Goal: Task Accomplishment & Management: Complete application form

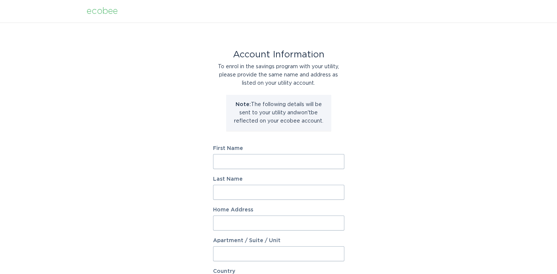
click at [275, 158] on input "First Name" at bounding box center [278, 161] width 131 height 15
type input "[PERSON_NAME]"
click at [252, 188] on input "Last Name" at bounding box center [278, 192] width 131 height 15
type input "Shaikh"
click at [234, 224] on input "Home Address" at bounding box center [278, 223] width 131 height 15
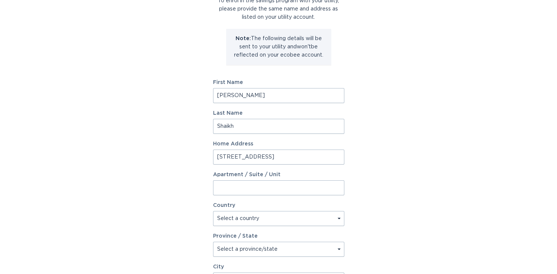
scroll to position [79, 0]
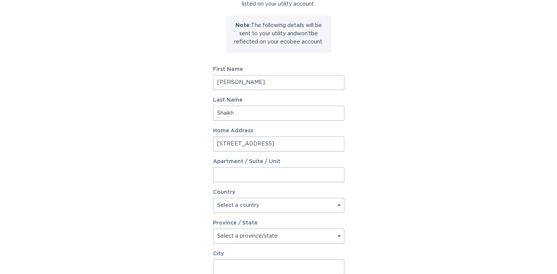
type input "[STREET_ADDRESS]"
click at [213, 198] on select "Select a country [GEOGRAPHIC_DATA] [GEOGRAPHIC_DATA]" at bounding box center [278, 205] width 131 height 15
select select "CA"
click option "[GEOGRAPHIC_DATA]" at bounding box center [0, 0] width 0 height 0
click at [213, 229] on select "Select a province/state [GEOGRAPHIC_DATA] [GEOGRAPHIC_DATA] [GEOGRAPHIC_DATA] […" at bounding box center [278, 236] width 131 height 15
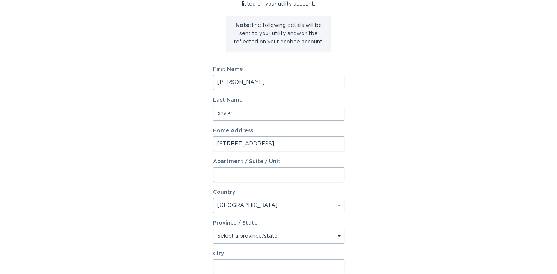
select select "ON"
click option "[GEOGRAPHIC_DATA]" at bounding box center [0, 0] width 0 height 0
click at [469, 161] on div "Account Information To enrol in the savings program with your utility, please p…" at bounding box center [278, 150] width 557 height 415
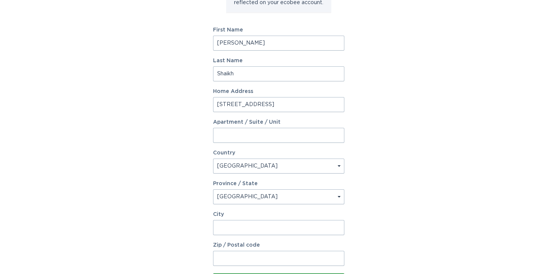
click at [289, 102] on input "[STREET_ADDRESS]" at bounding box center [278, 104] width 131 height 15
type input "[STREET_ADDRESS]"
click at [484, 151] on div "Account Information To enrol in the savings program with your utility, please p…" at bounding box center [278, 111] width 557 height 415
click at [246, 225] on input "City" at bounding box center [278, 227] width 131 height 15
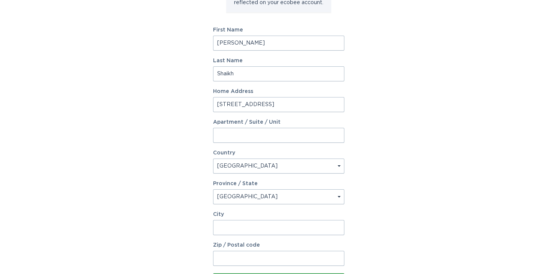
paste input "Oakville"
type input "Oakville"
click at [257, 261] on input "Zip / Postal code" at bounding box center [278, 258] width 131 height 15
type input "L6M5J1"
click at [113, 226] on div "Account Information To enrol in the savings program with your utility, please p…" at bounding box center [278, 111] width 557 height 415
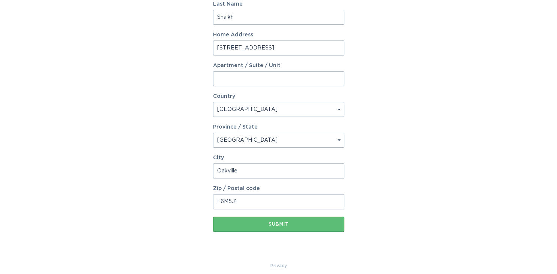
scroll to position [182, 0]
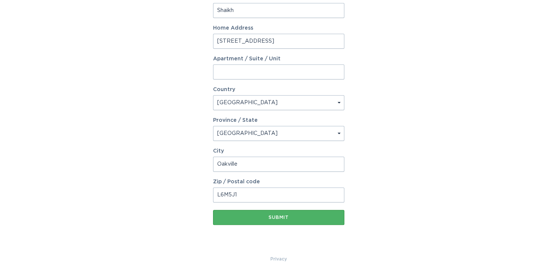
click at [304, 214] on button "Submit" at bounding box center [278, 217] width 131 height 15
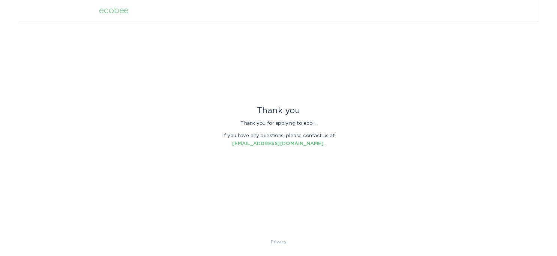
scroll to position [0, 0]
